Goal: Transaction & Acquisition: Purchase product/service

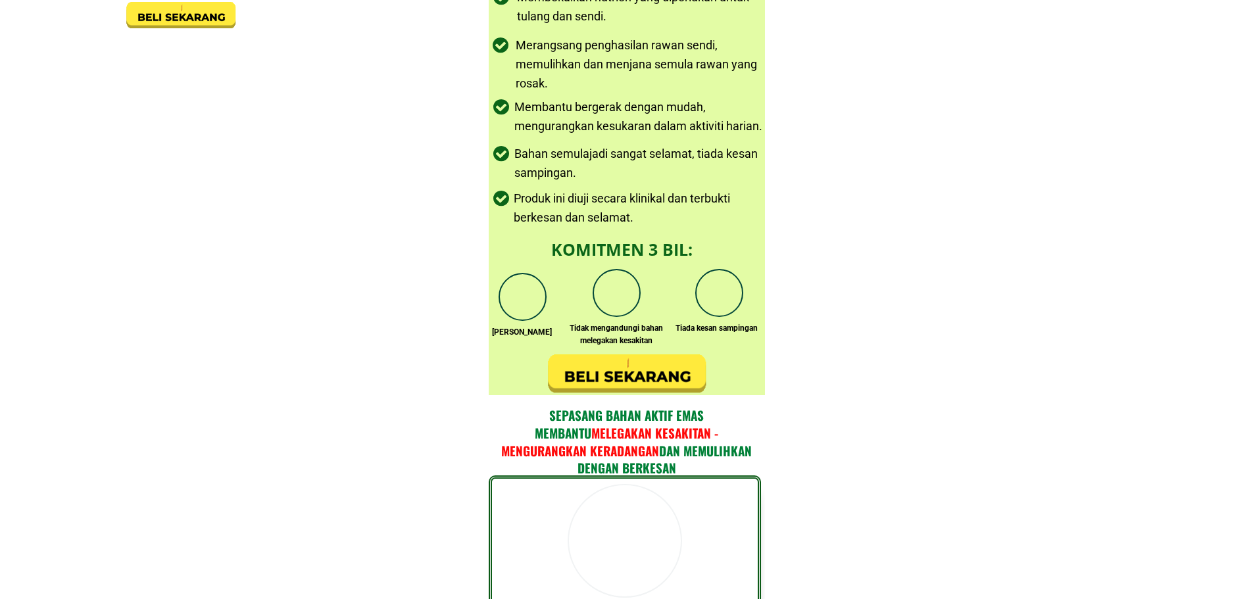
scroll to position [2566, 0]
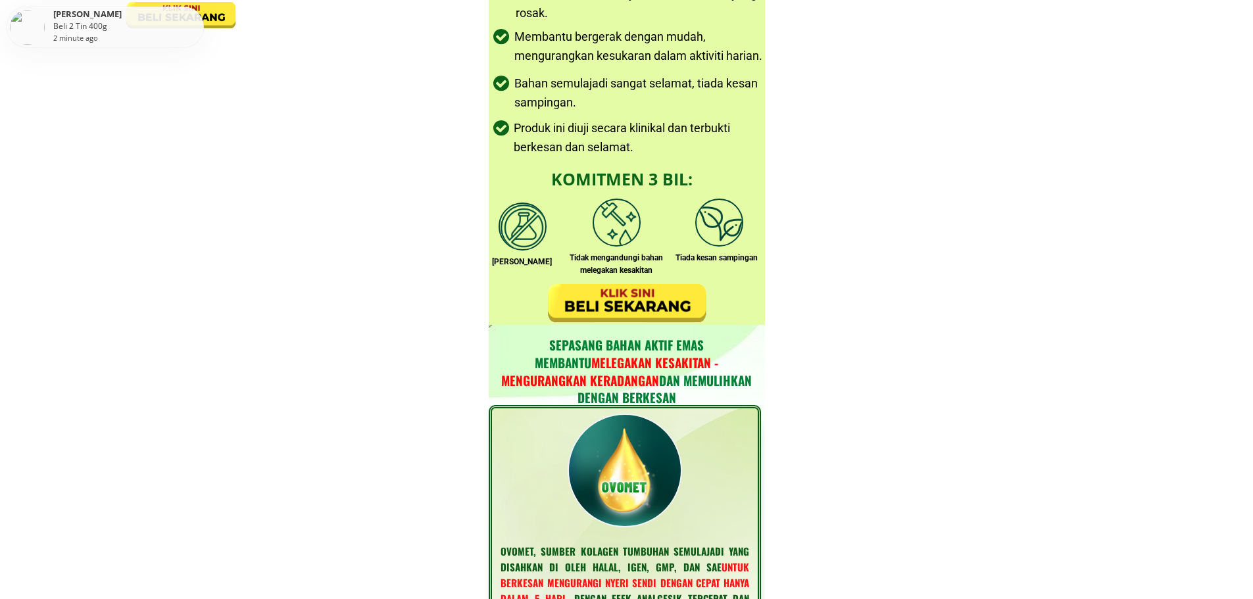
click at [637, 314] on div at bounding box center [626, 303] width 161 height 43
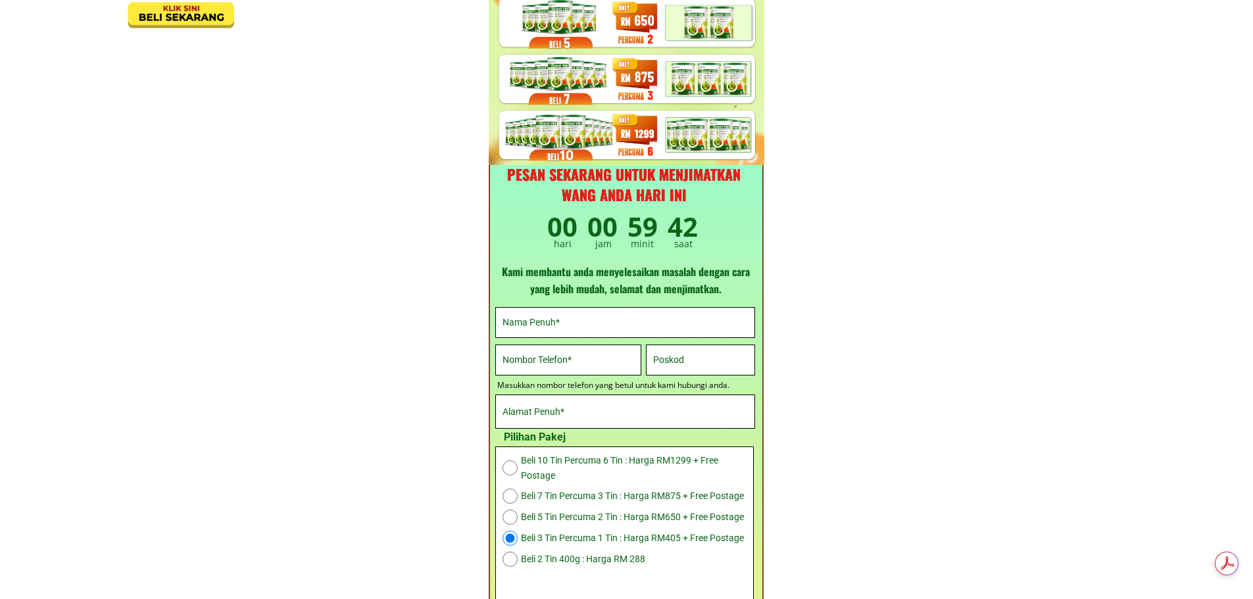
scroll to position [4202, 0]
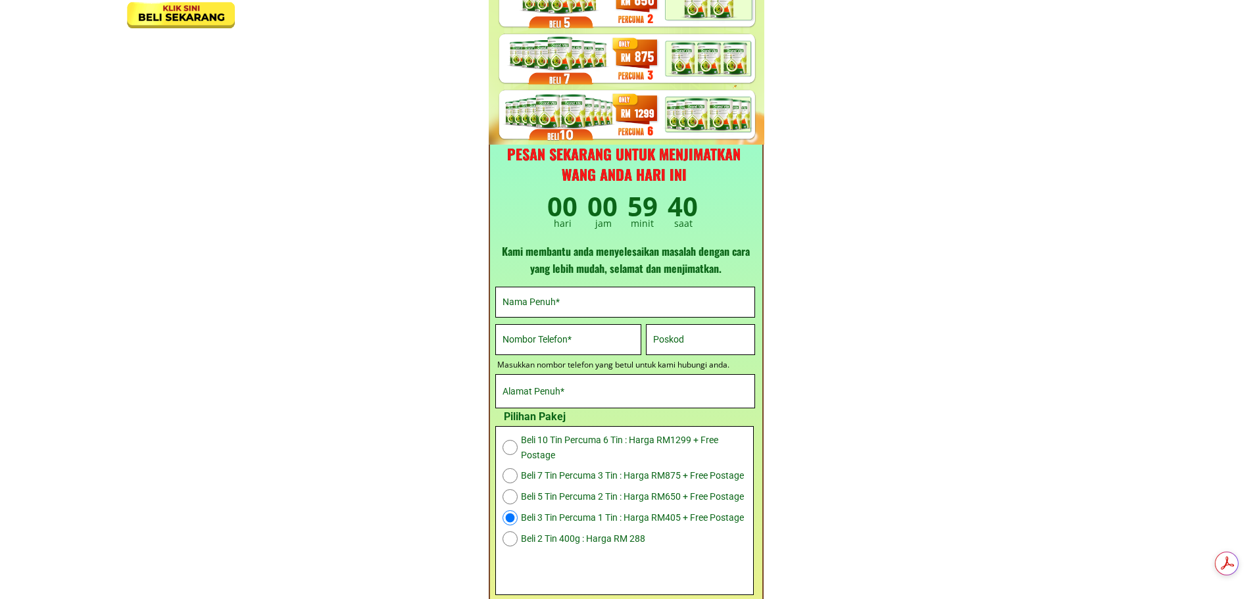
click at [507, 474] on input "radio" at bounding box center [510, 475] width 15 height 15
radio input "true"
click at [554, 318] on form "Klik Sini >> Order Sekarang BANDARAYA [GEOGRAPHIC_DATA] [GEOGRAPHIC_DATA] [GEOG…" at bounding box center [625, 470] width 261 height 366
click at [555, 309] on input "text" at bounding box center [625, 303] width 252 height 30
type input "f"
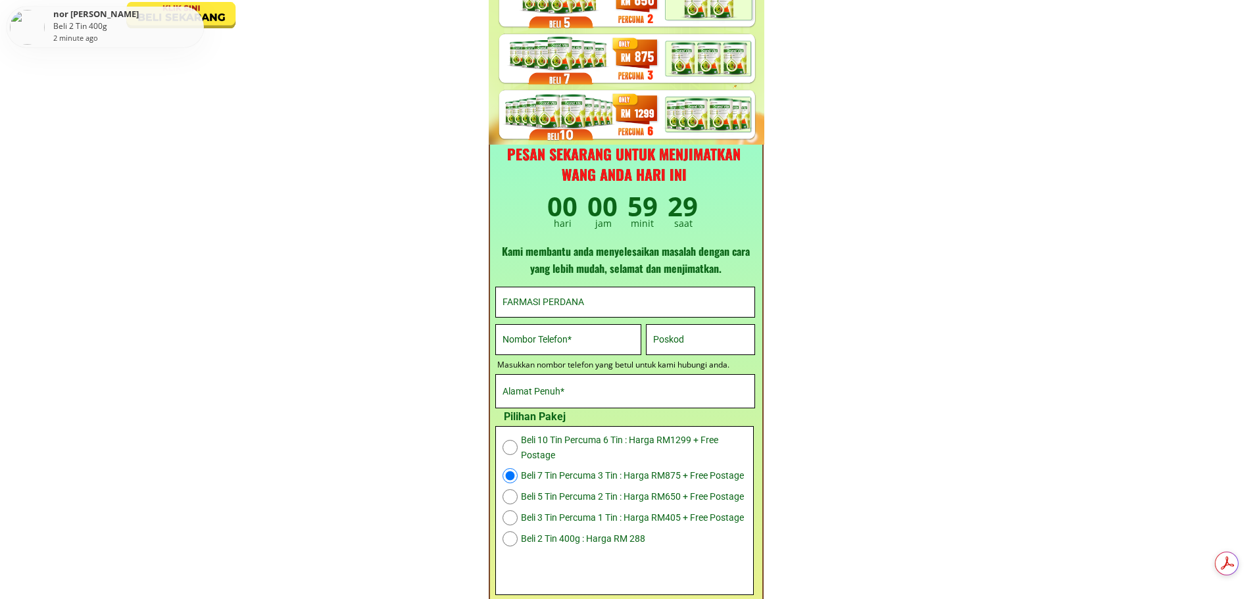
type input "FARMASI PERDANA"
click at [560, 345] on input "tel" at bounding box center [568, 340] width 138 height 30
type input "0109031113"
click at [672, 346] on input "text" at bounding box center [700, 340] width 101 height 30
type input "15000"
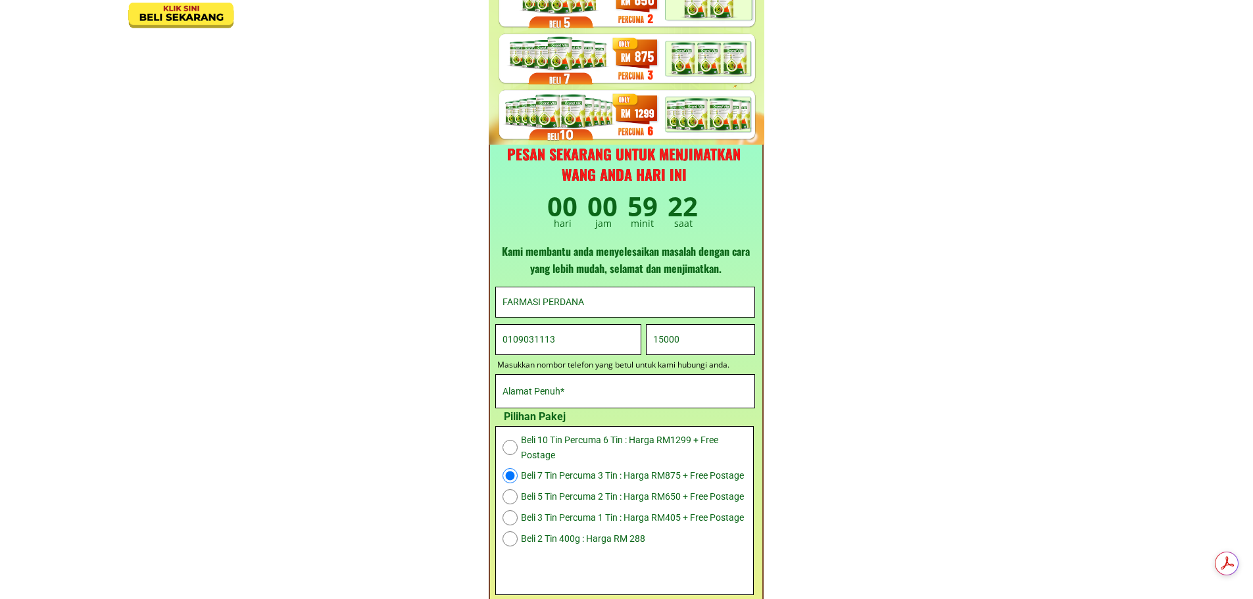
click at [566, 389] on input "text" at bounding box center [625, 391] width 252 height 33
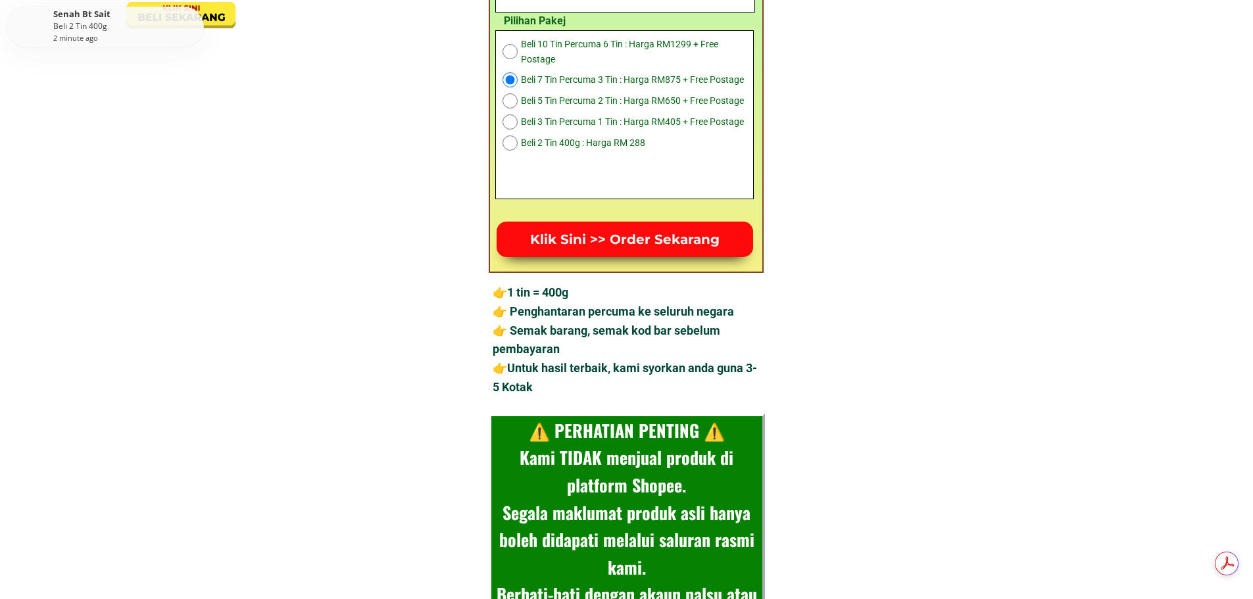
scroll to position [4597, 0]
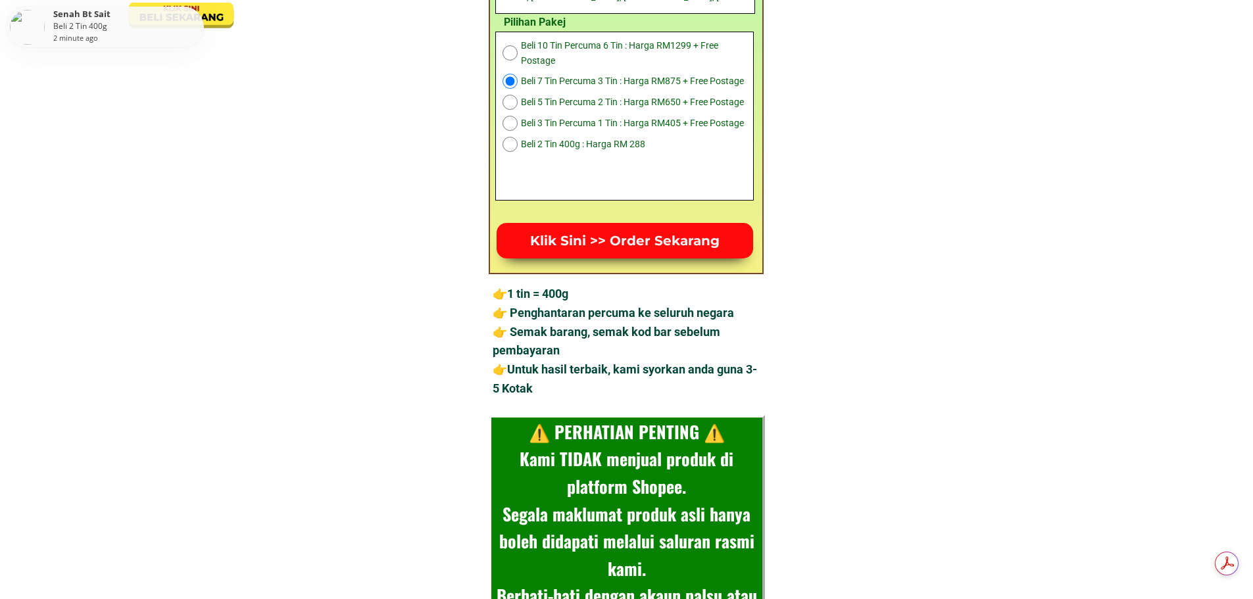
type input "LOT G30/G31, MEDAN USAHAWAN, [GEOGRAPHIC_DATA], [GEOGRAPHIC_DATA], [GEOGRAPHIC_…"
click at [630, 241] on p "Klik Sini >> Order Sekarang" at bounding box center [625, 241] width 257 height 36
